Goal: Find specific page/section: Find specific page/section

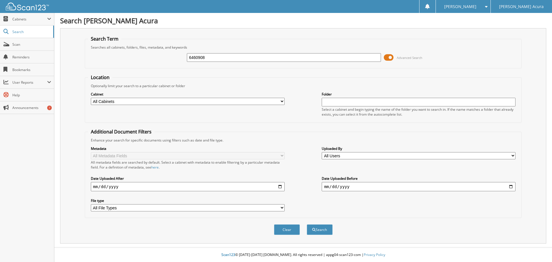
type input "6460908"
click at [307, 224] on button "Search" at bounding box center [320, 229] width 26 height 11
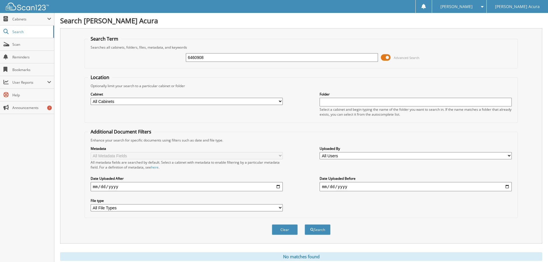
drag, startPoint x: 207, startPoint y: 58, endPoint x: 160, endPoint y: 57, distance: 47.2
click at [160, 57] on div "6460908 Advanced Search" at bounding box center [301, 58] width 427 height 16
type input "646098"
click at [305, 224] on button "Search" at bounding box center [318, 229] width 26 height 11
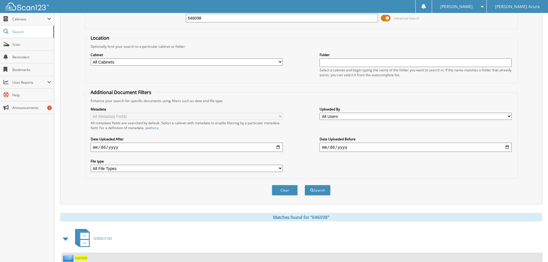
scroll to position [95, 0]
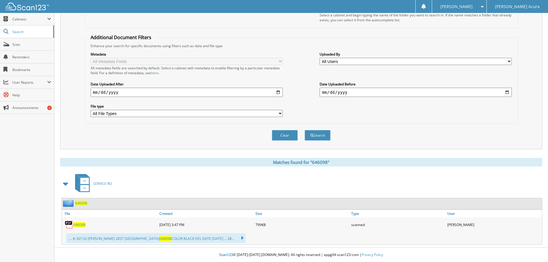
click at [82, 204] on span "646098" at bounding box center [81, 203] width 12 height 5
